Goal: Task Accomplishment & Management: Manage account settings

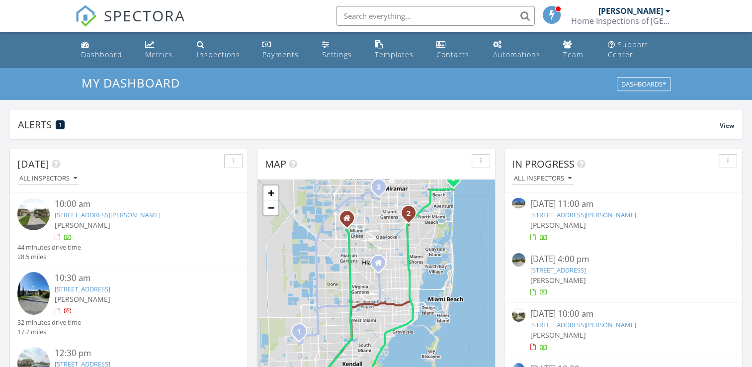
click at [94, 214] on link "8711 SW 214th St, Cutler Bay, FL 33189" at bounding box center [108, 214] width 106 height 9
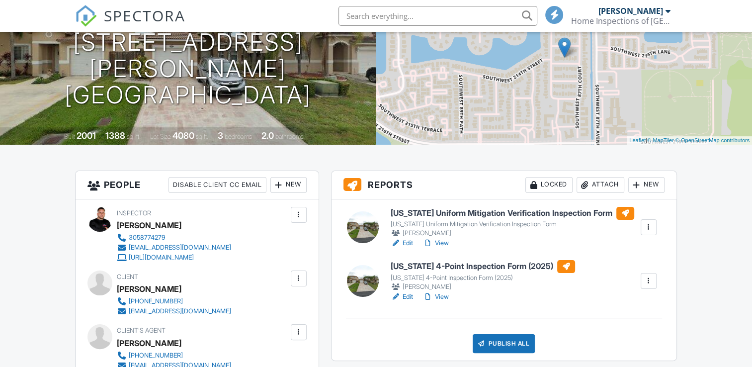
scroll to position [149, 0]
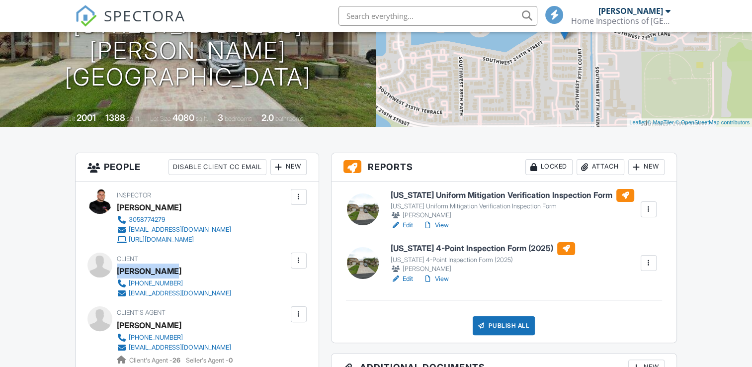
drag, startPoint x: 181, startPoint y: 270, endPoint x: 119, endPoint y: 269, distance: 61.7
click at [119, 269] on div "Miguel Perez" at bounding box center [178, 270] width 122 height 15
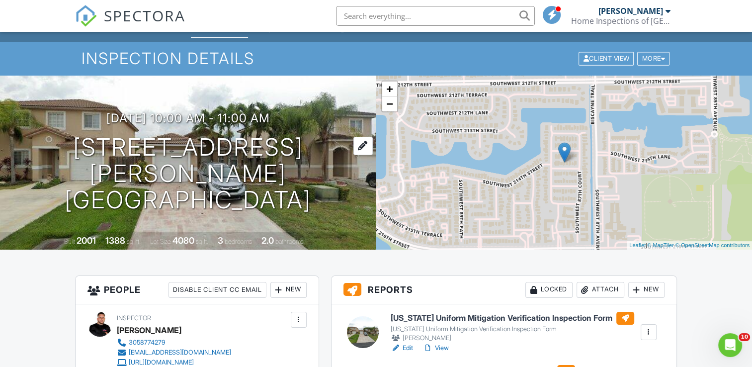
scroll to position [0, 0]
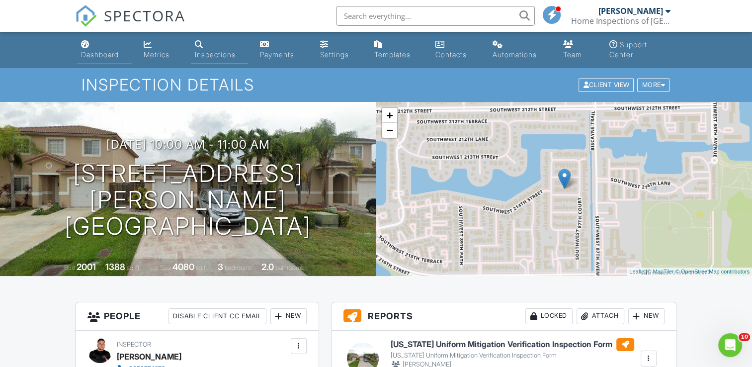
click at [91, 57] on div "Dashboard" at bounding box center [100, 54] width 38 height 8
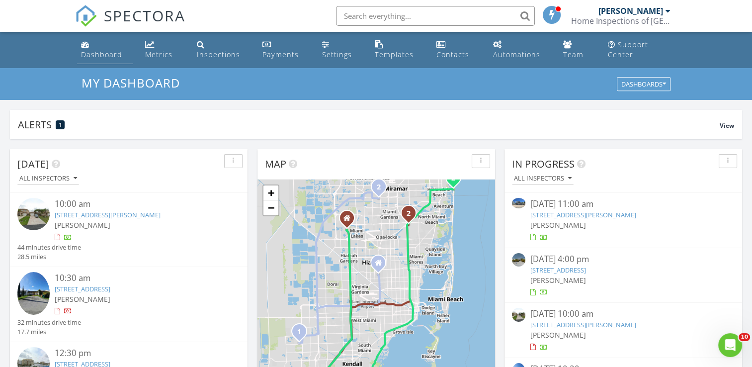
click at [94, 45] on link "Dashboard" at bounding box center [105, 50] width 56 height 28
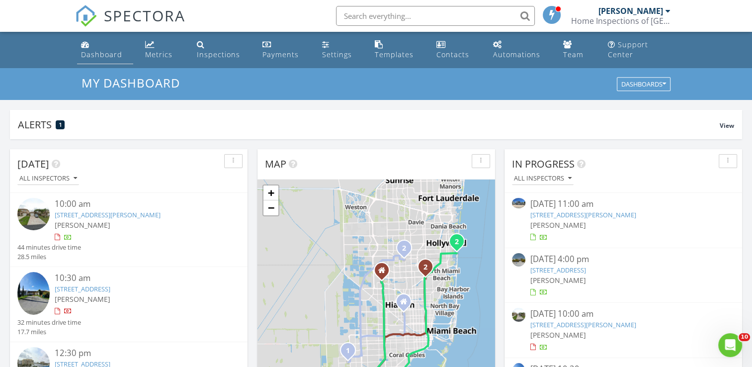
click at [76, 53] on li "Dashboard" at bounding box center [105, 50] width 60 height 36
click at [88, 57] on div "Dashboard" at bounding box center [101, 54] width 41 height 9
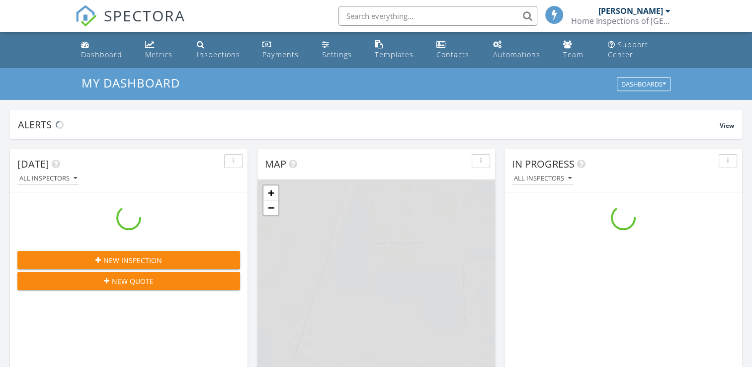
scroll to position [920, 768]
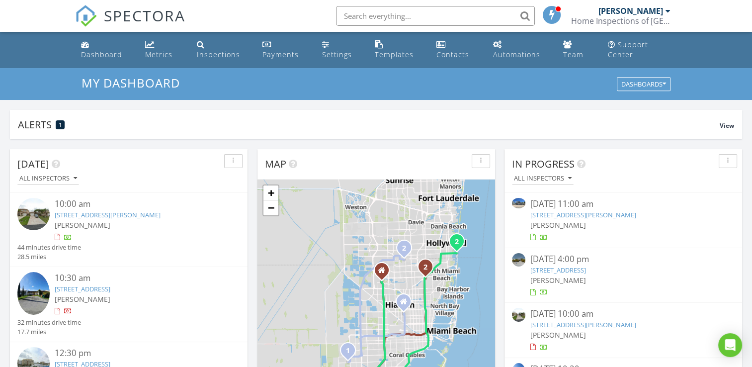
click at [103, 210] on div "[STREET_ADDRESS][PERSON_NAME]" at bounding box center [138, 214] width 167 height 9
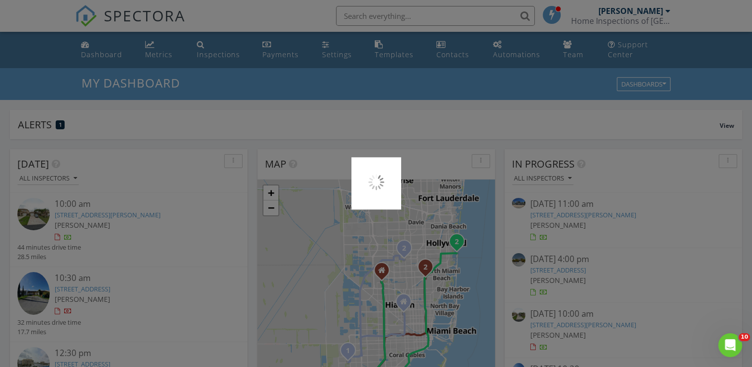
scroll to position [0, 0]
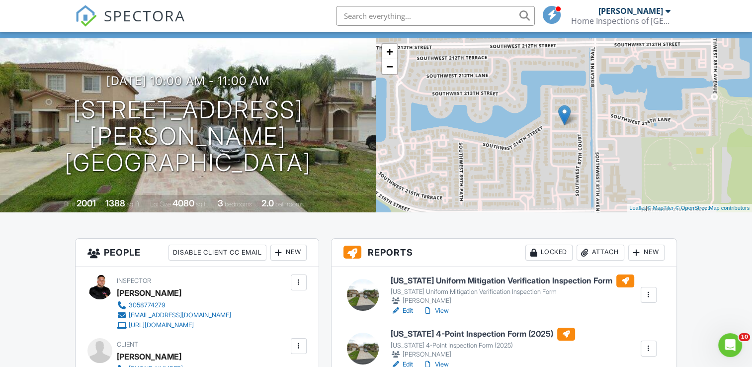
scroll to position [199, 0]
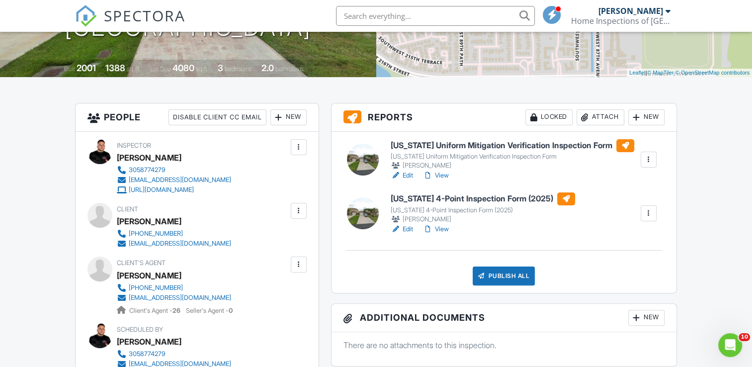
click at [401, 230] on link "Edit" at bounding box center [402, 229] width 22 height 10
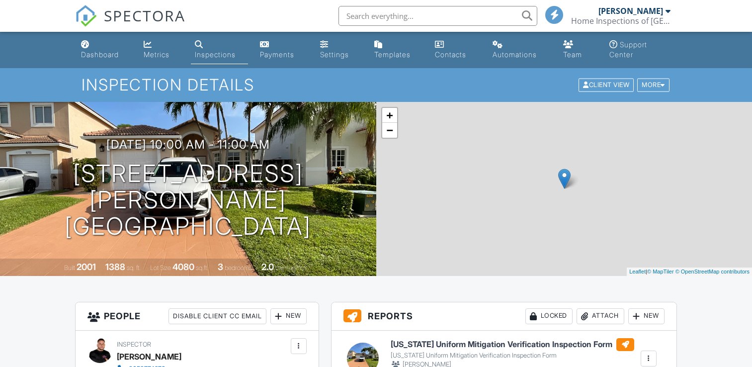
click at [412, 366] on link "Edit" at bounding box center [402, 374] width 22 height 10
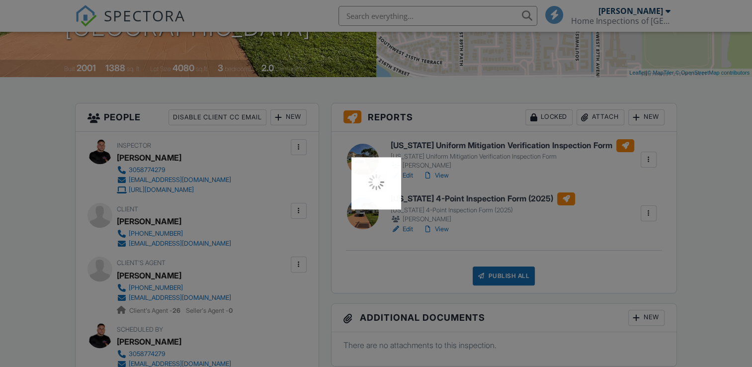
scroll to position [199, 0]
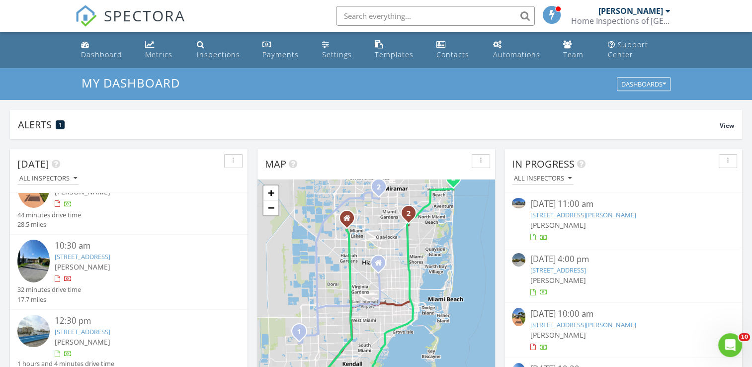
scroll to position [55, 0]
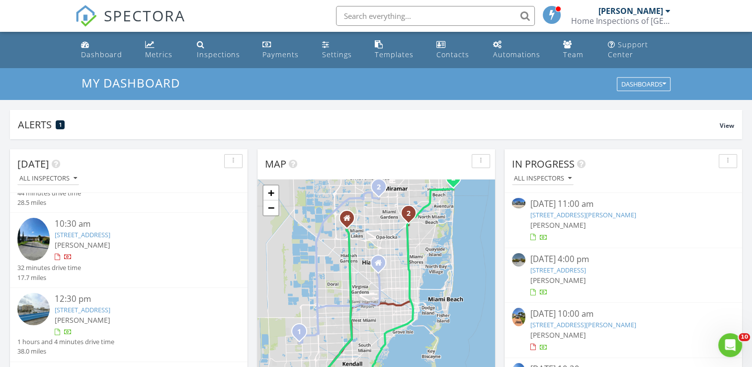
click at [71, 308] on link "[STREET_ADDRESS]" at bounding box center [83, 309] width 56 height 9
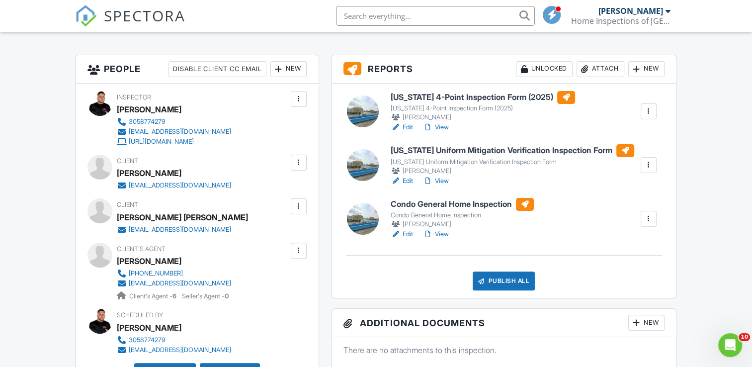
scroll to position [249, 0]
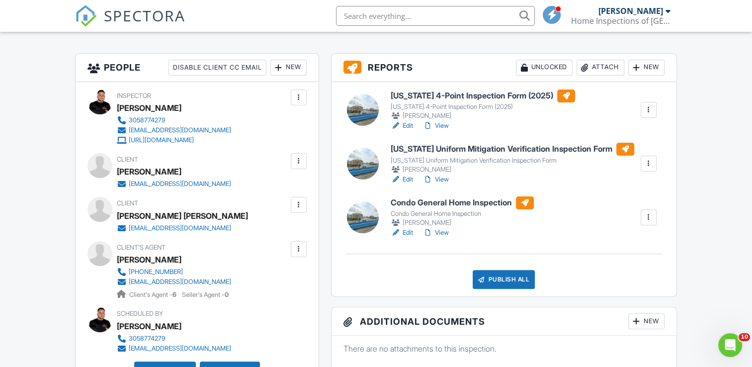
drag, startPoint x: 192, startPoint y: 173, endPoint x: 119, endPoint y: 172, distance: 73.1
click at [119, 172] on div "[PERSON_NAME]" at bounding box center [178, 171] width 122 height 15
copy div "[PERSON_NAME]"
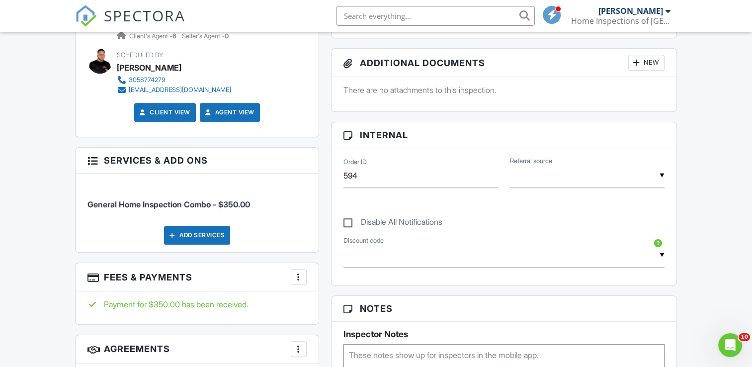
scroll to position [547, 0]
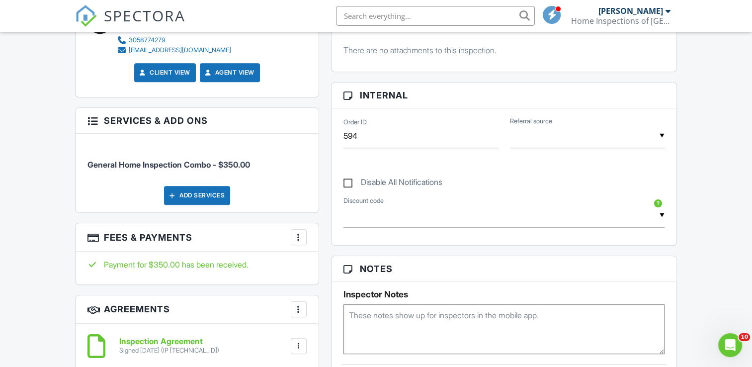
click at [380, 324] on textarea at bounding box center [504, 329] width 321 height 50
paste textarea "[PERSON_NAME]"
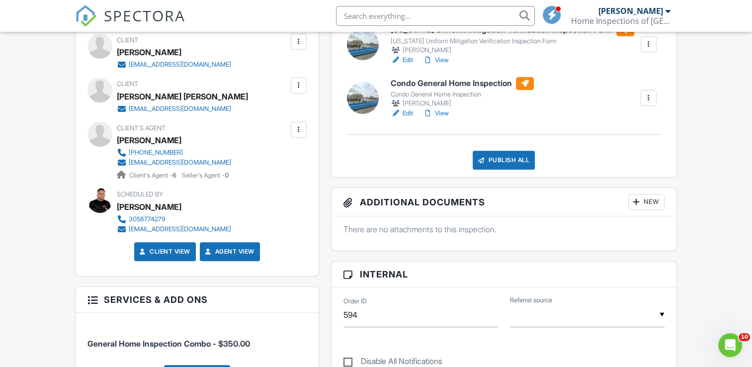
scroll to position [348, 0]
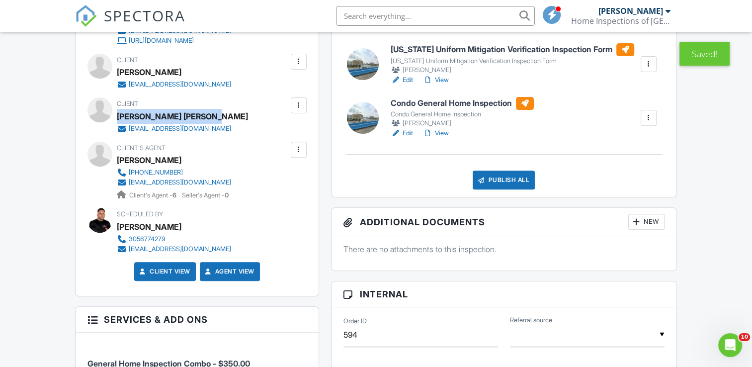
drag, startPoint x: 225, startPoint y: 113, endPoint x: 121, endPoint y: 114, distance: 103.9
click at [121, 114] on div "Client Wilfredo Torres Amador iamwilly88@gmail.com" at bounding box center [202, 115] width 171 height 36
copy div "[PERSON_NAME] [PERSON_NAME]"
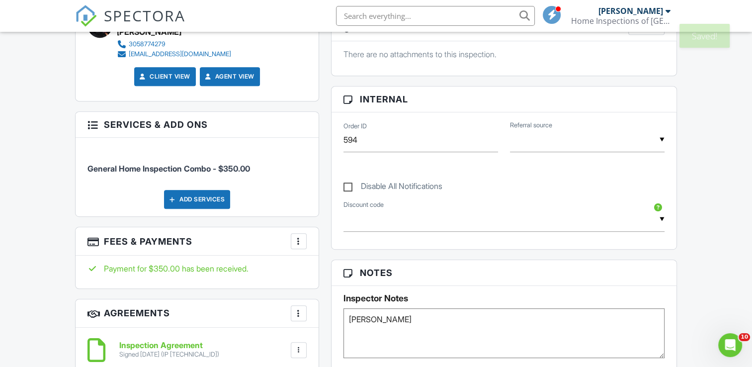
scroll to position [547, 0]
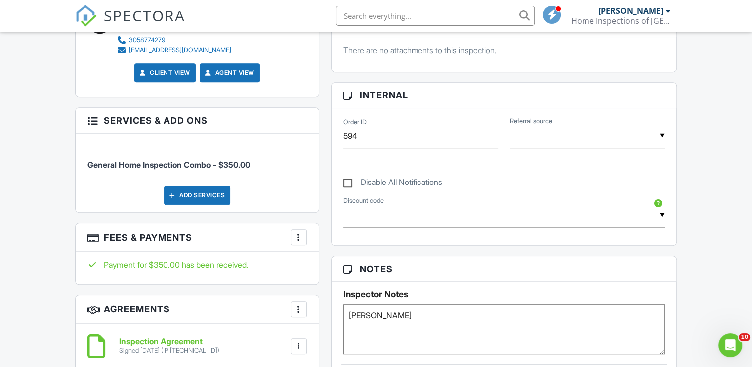
click at [447, 313] on textarea "[PERSON_NAME]" at bounding box center [504, 329] width 321 height 50
paste textarea "[PERSON_NAME] [PERSON_NAME]"
type textarea "Beatriz Fernandez Diaz and Wilfredo Torres Amador"
drag, startPoint x: 560, startPoint y: 309, endPoint x: 326, endPoint y: 286, distance: 235.3
click at [326, 286] on div "Reports Unlocked Attach New Florida 4-Point Inspection Form (2025) Florida 4-Po…" at bounding box center [504, 221] width 358 height 932
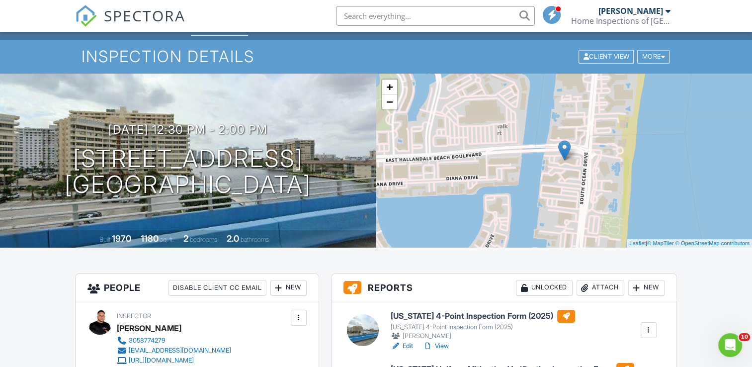
scroll to position [0, 0]
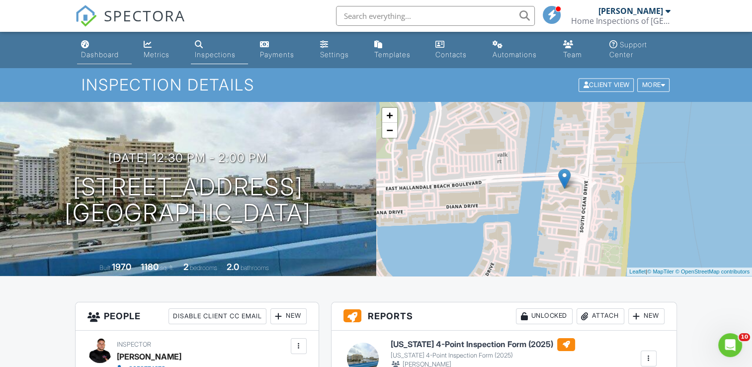
click at [103, 54] on div "Dashboard" at bounding box center [100, 54] width 38 height 8
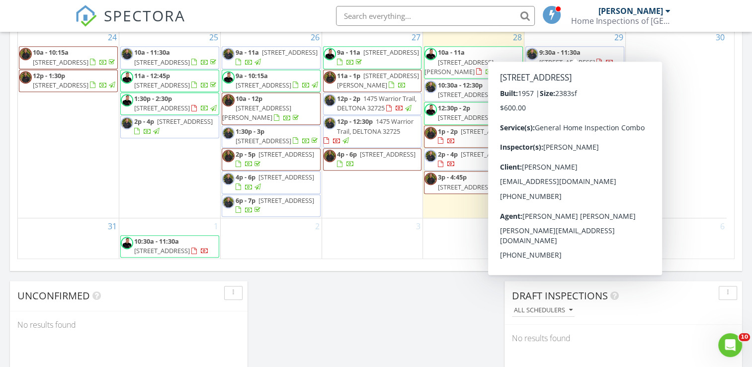
scroll to position [622, 0]
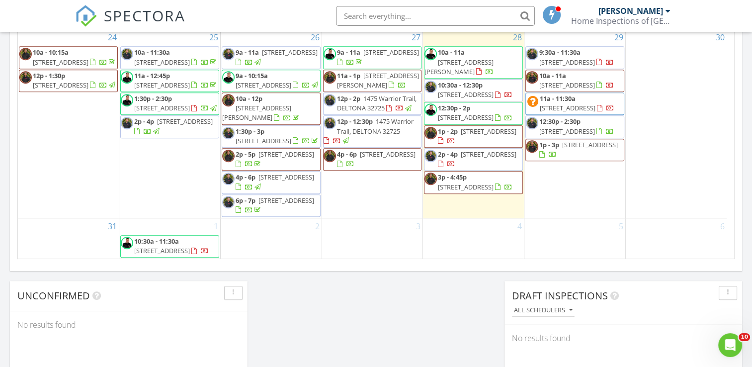
click at [563, 149] on span "[STREET_ADDRESS]" at bounding box center [590, 144] width 56 height 9
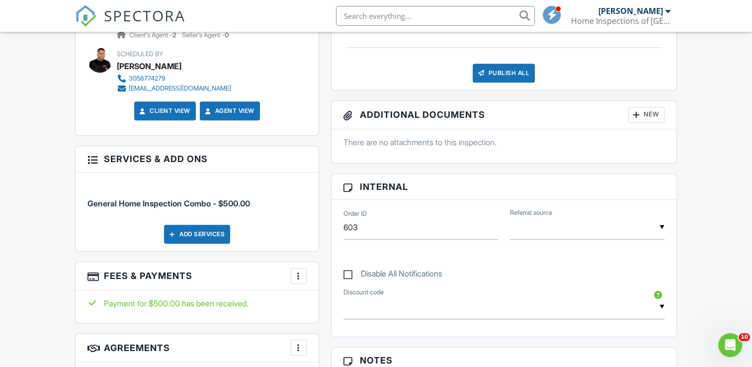
scroll to position [497, 0]
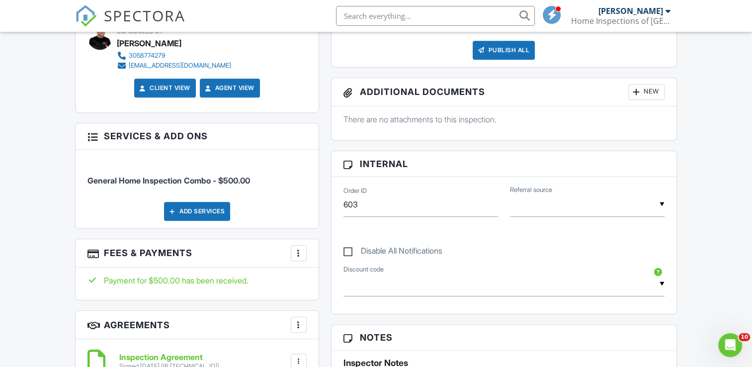
click at [298, 252] on div at bounding box center [299, 253] width 10 height 10
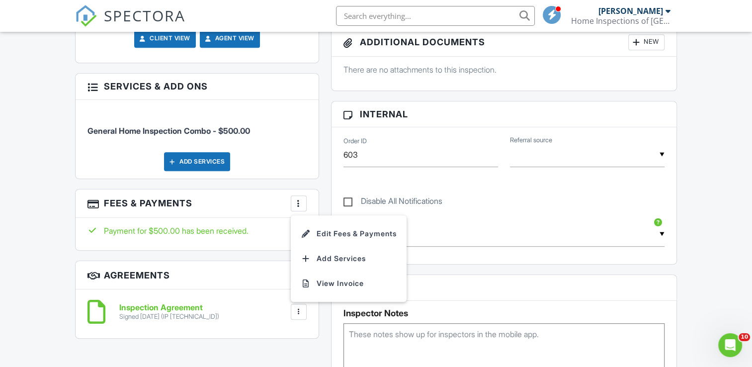
click at [55, 270] on div "Dashboard Metrics Inspections Payments Settings Templates Contacts Automations …" at bounding box center [376, 236] width 752 height 1503
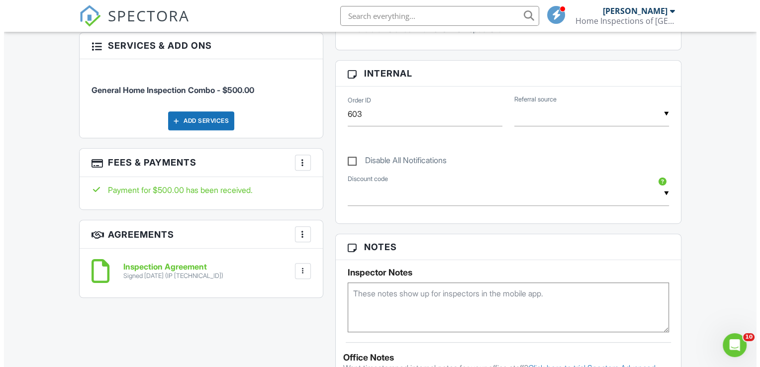
scroll to position [597, 0]
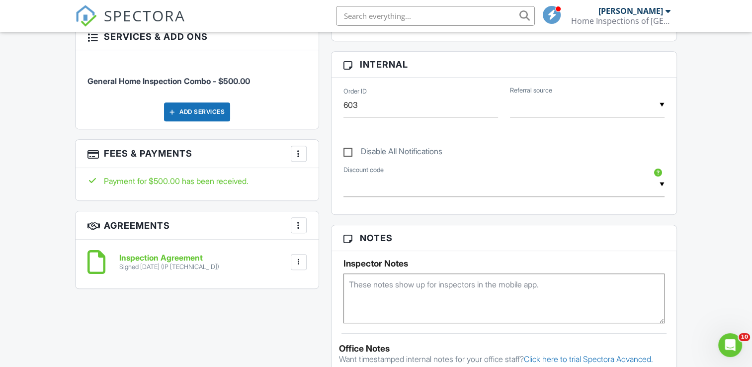
click at [293, 153] on div "More" at bounding box center [299, 154] width 16 height 16
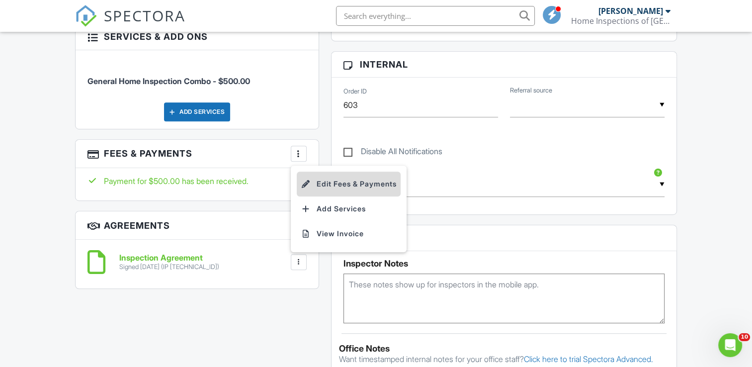
click at [319, 181] on li "Edit Fees & Payments" at bounding box center [349, 184] width 104 height 25
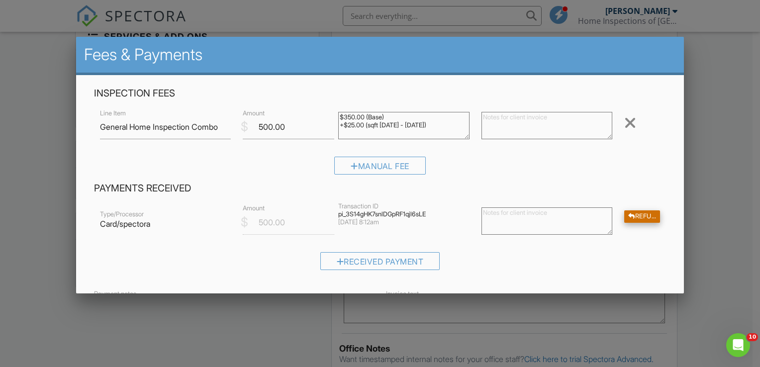
click at [645, 220] on div "Refund" at bounding box center [642, 216] width 36 height 12
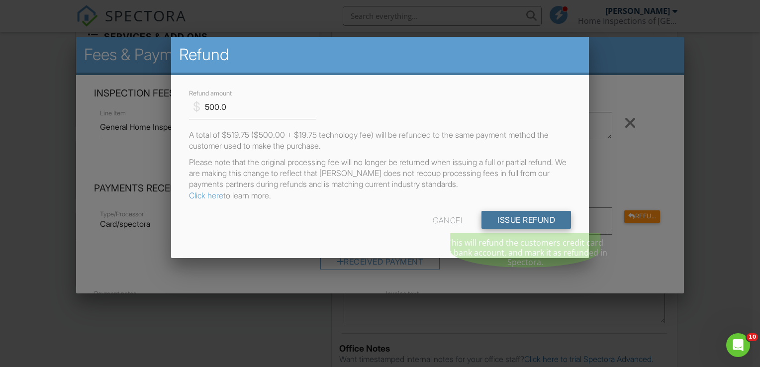
click at [538, 226] on input "Issue Refund" at bounding box center [525, 220] width 89 height 18
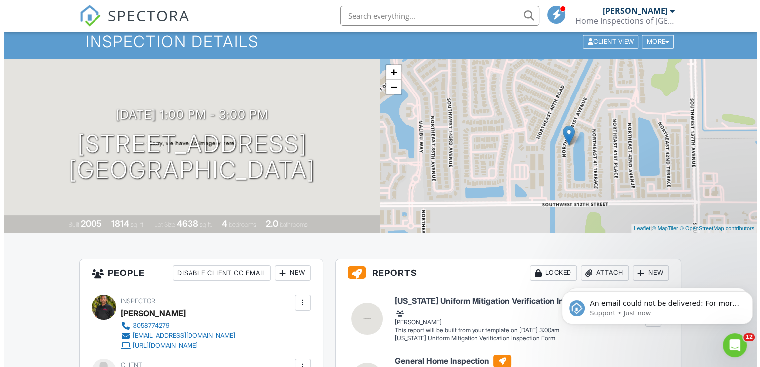
scroll to position [32, 0]
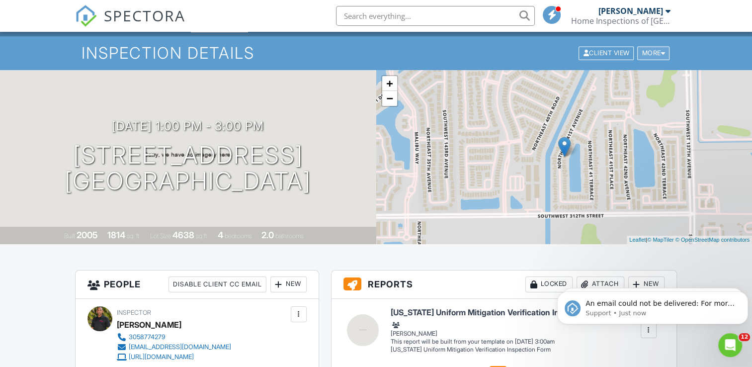
click at [652, 51] on div "More" at bounding box center [653, 53] width 32 height 13
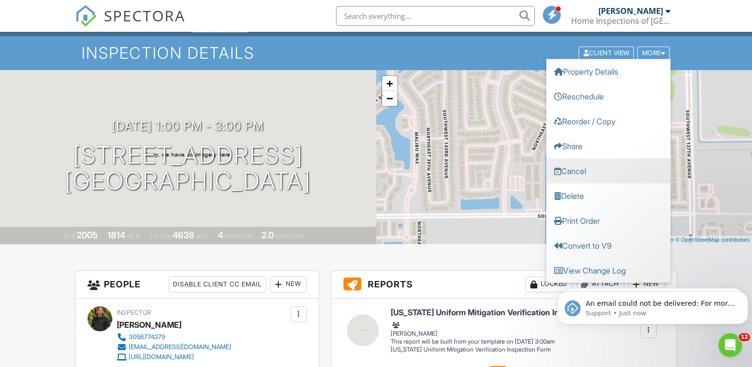
click at [582, 168] on link "Cancel" at bounding box center [608, 171] width 124 height 25
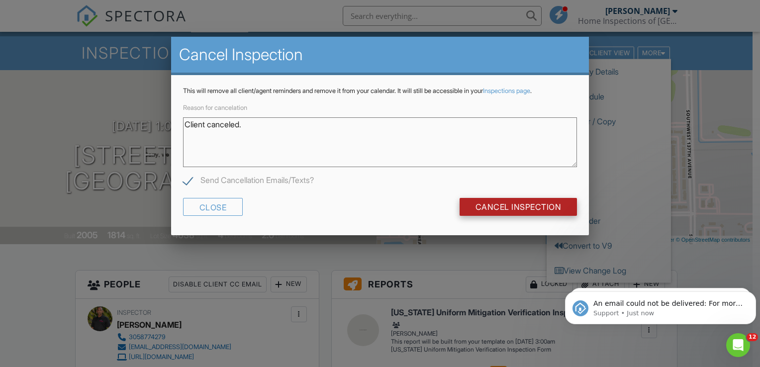
type textarea "Client canceled."
click at [496, 207] on input "Cancel Inspection" at bounding box center [518, 207] width 118 height 18
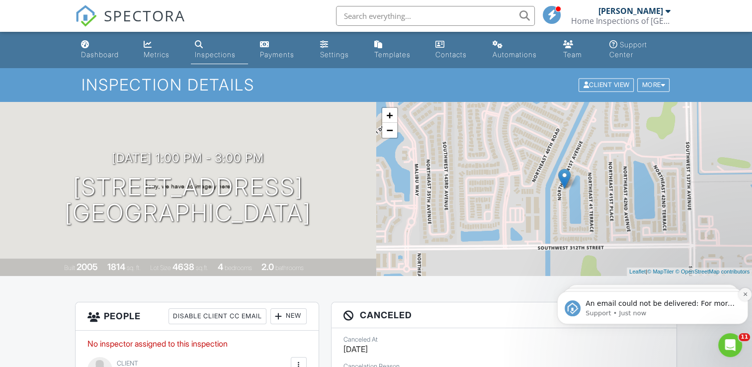
click at [745, 295] on icon "Dismiss notification" at bounding box center [745, 293] width 5 height 5
click at [745, 295] on icon "Dismiss notification" at bounding box center [745, 294] width 4 height 4
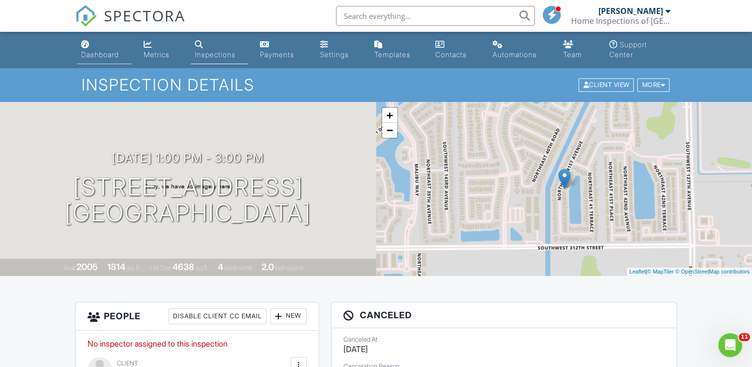
click at [105, 47] on link "Dashboard" at bounding box center [104, 50] width 55 height 28
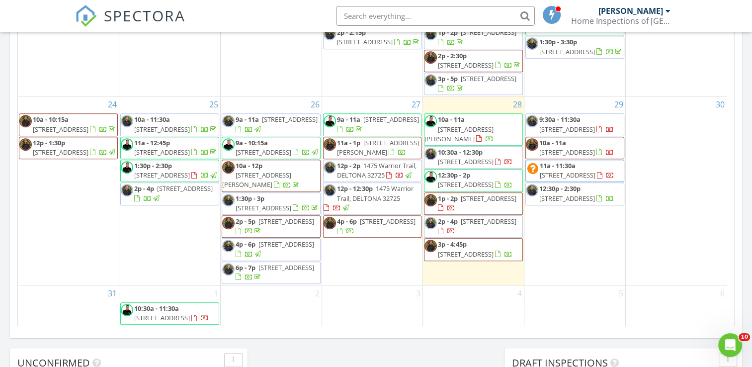
scroll to position [672, 0]
click at [461, 115] on span "10a - 11a" at bounding box center [451, 119] width 27 height 9
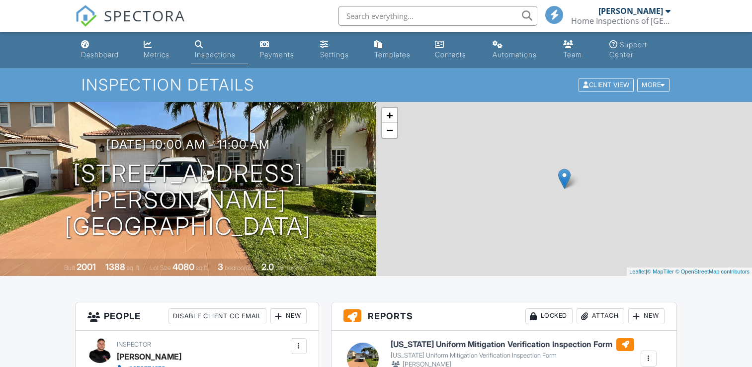
scroll to position [199, 0]
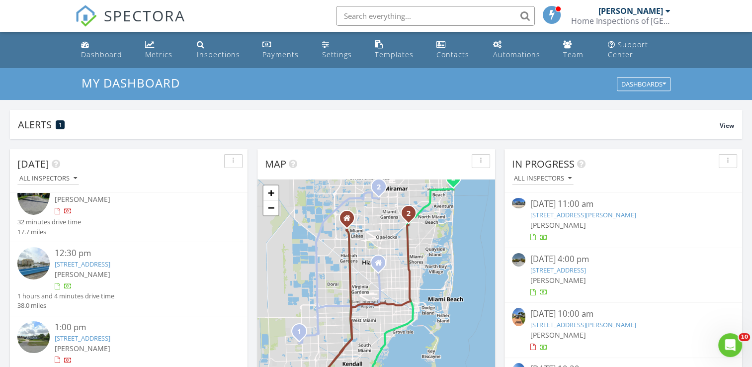
scroll to position [99, 0]
click at [72, 263] on link "1801 S Ocean Dr 538, Hallandale Beach, FL 33009" at bounding box center [83, 265] width 56 height 9
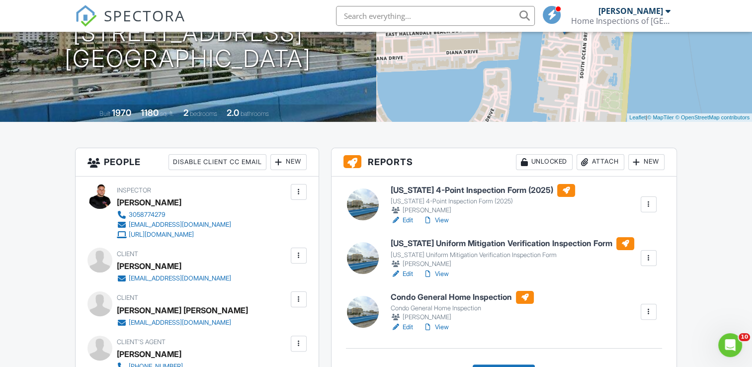
scroll to position [249, 0]
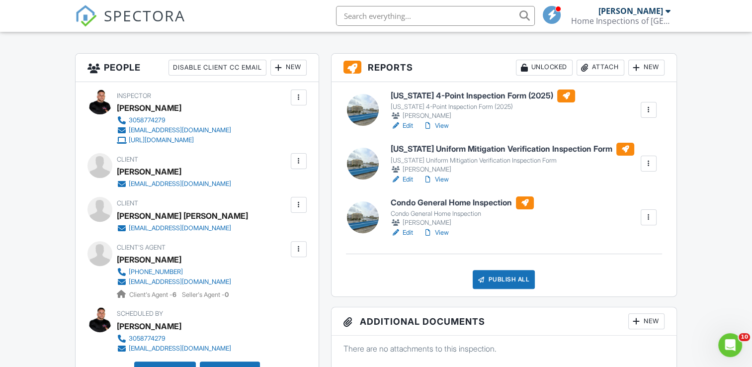
click at [404, 234] on link "Edit" at bounding box center [402, 233] width 22 height 10
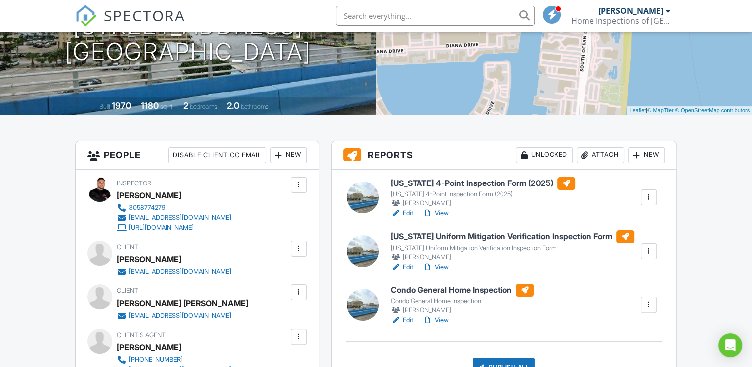
scroll to position [199, 0]
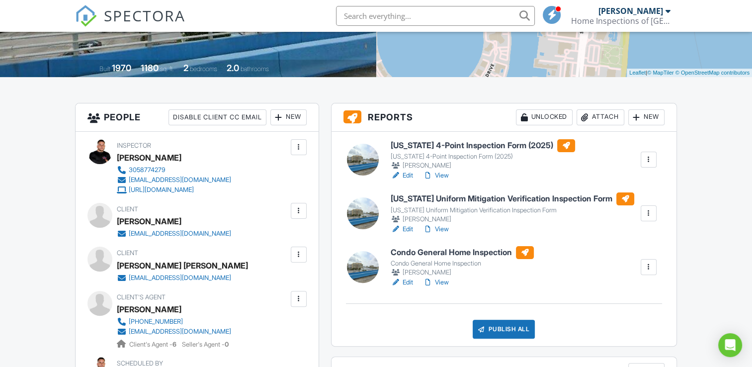
click at [406, 229] on link "Edit" at bounding box center [402, 229] width 22 height 10
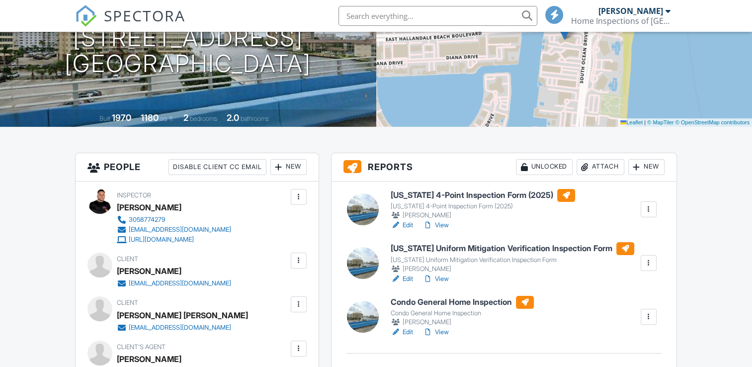
click at [404, 332] on link "Edit" at bounding box center [402, 332] width 22 height 10
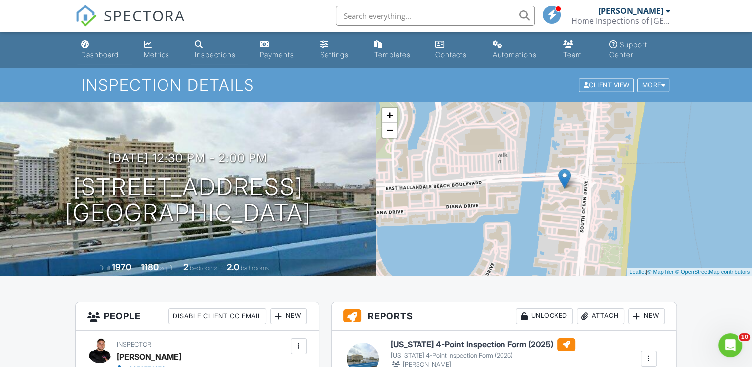
click at [91, 43] on link "Dashboard" at bounding box center [104, 50] width 55 height 28
